Goal: Transaction & Acquisition: Purchase product/service

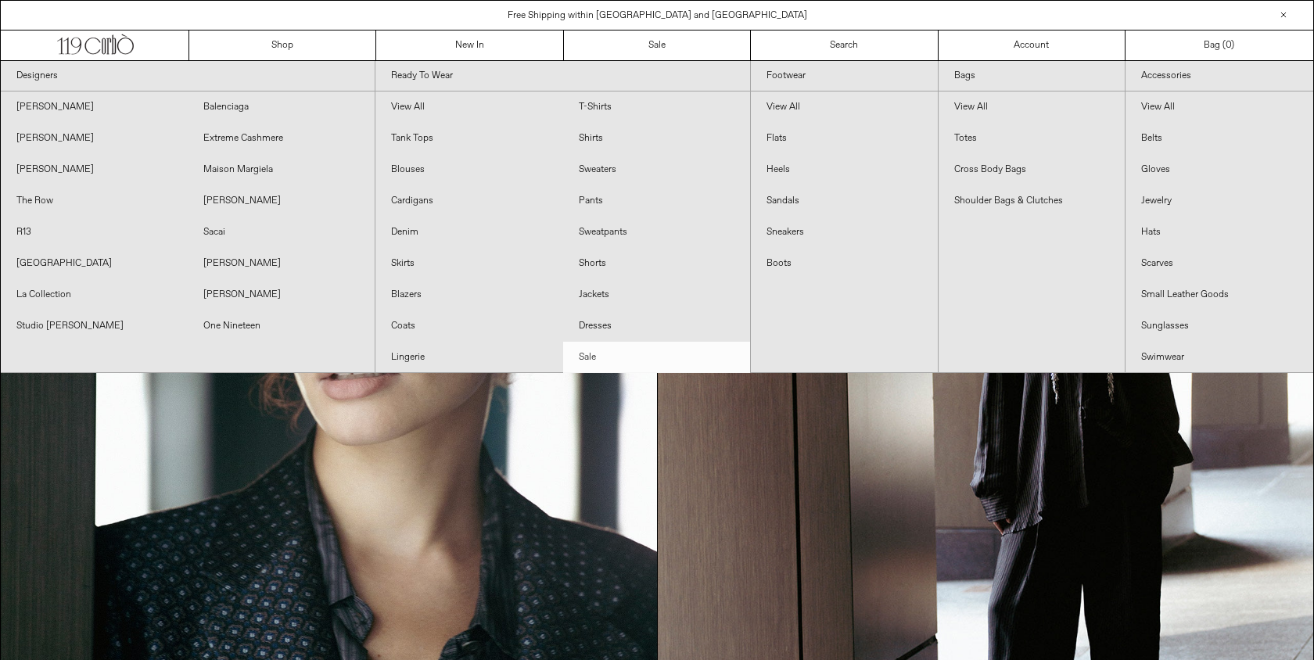
click at [615, 357] on link "Sale" at bounding box center [656, 357] width 187 height 31
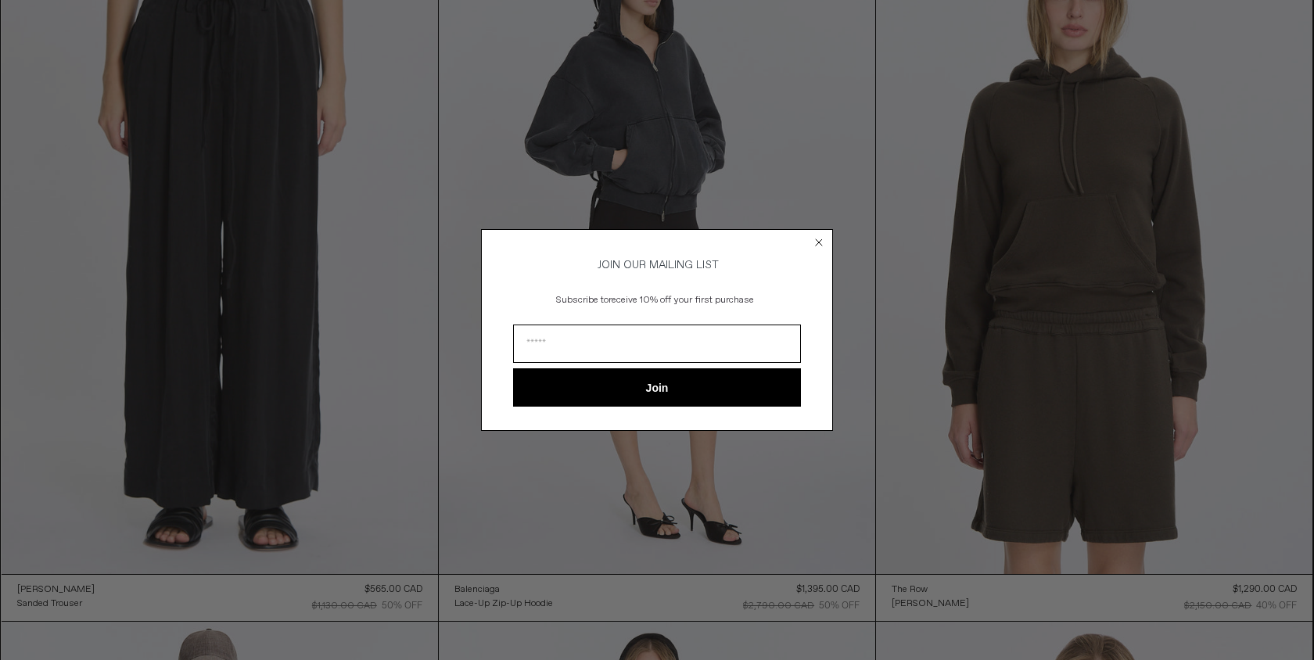
click at [818, 242] on circle "Close dialog" at bounding box center [819, 242] width 15 height 15
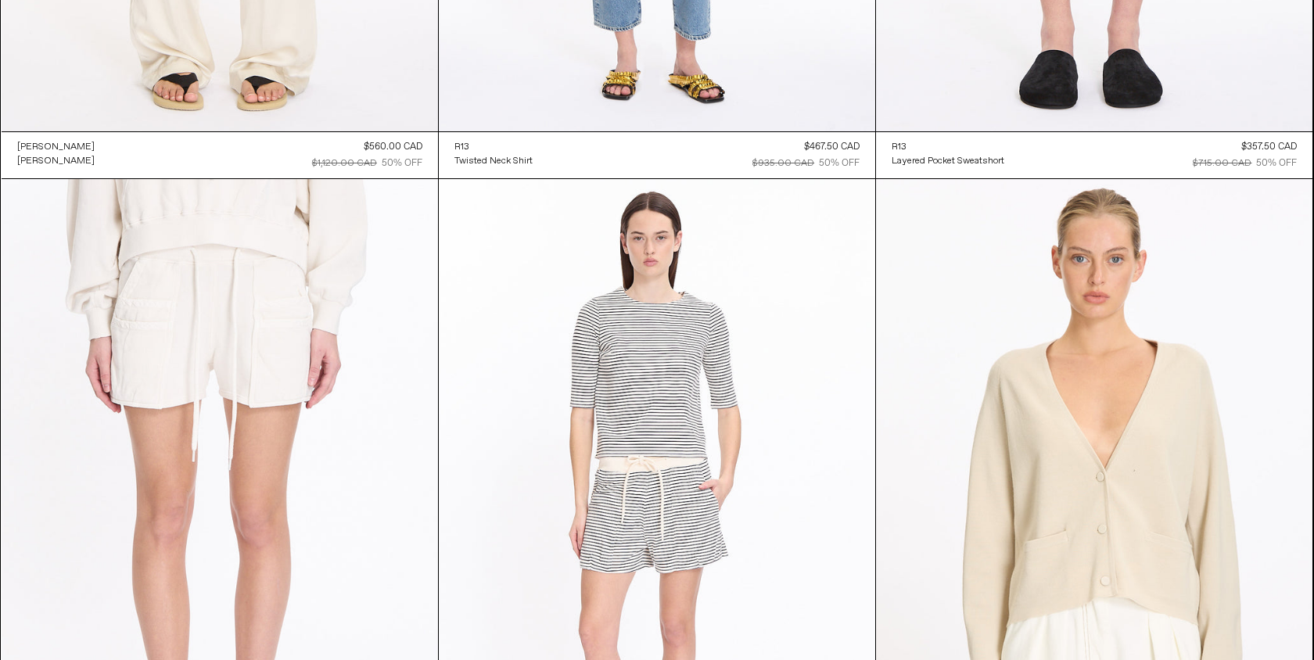
scroll to position [13994, 0]
